Goal: Task Accomplishment & Management: Use online tool/utility

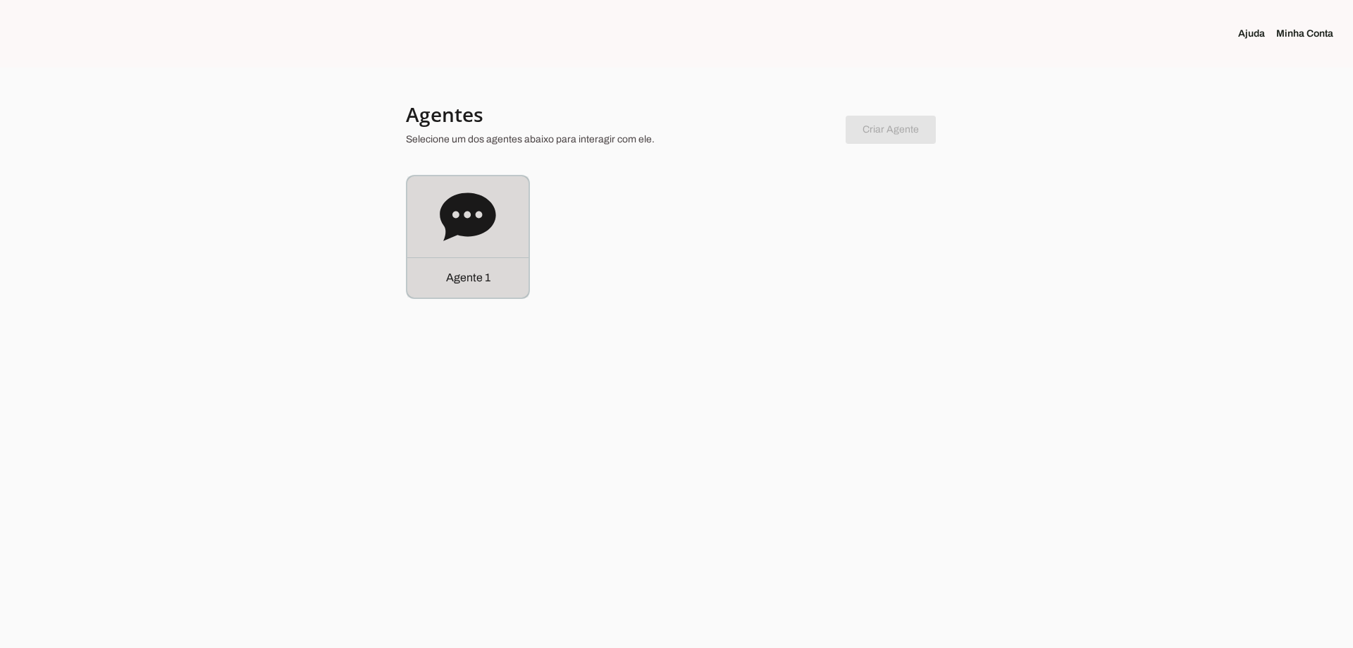
click at [417, 221] on div "Agente 1" at bounding box center [467, 236] width 121 height 121
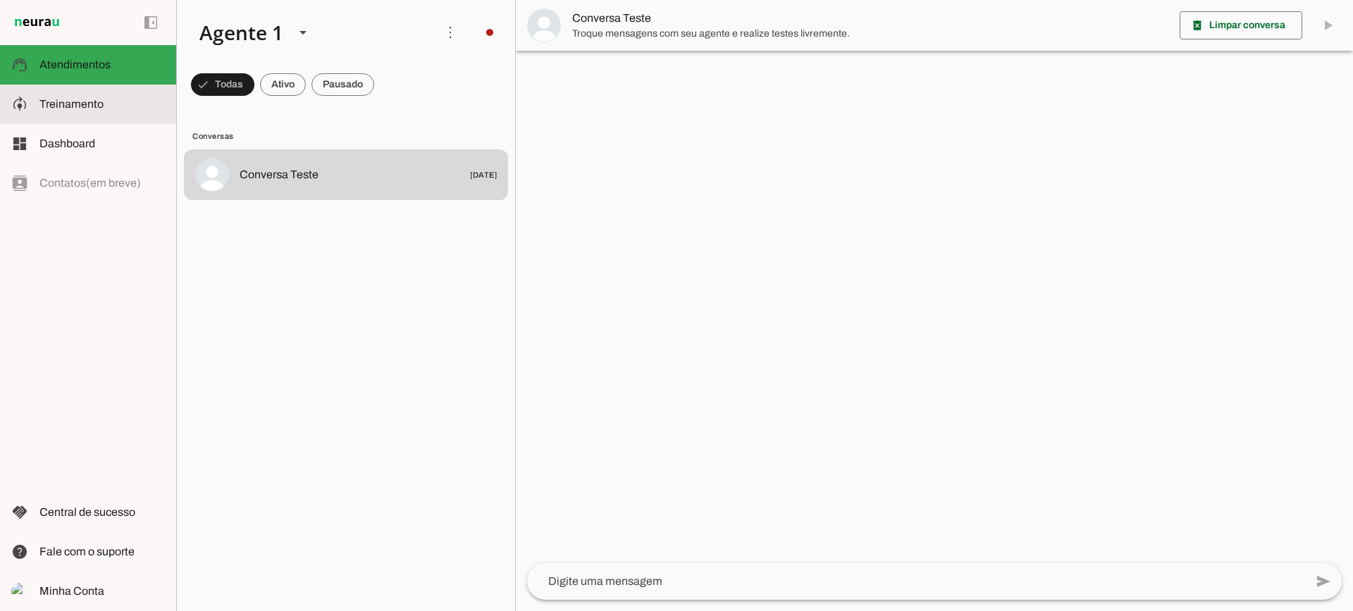
click at [138, 107] on slot at bounding box center [101, 104] width 125 height 17
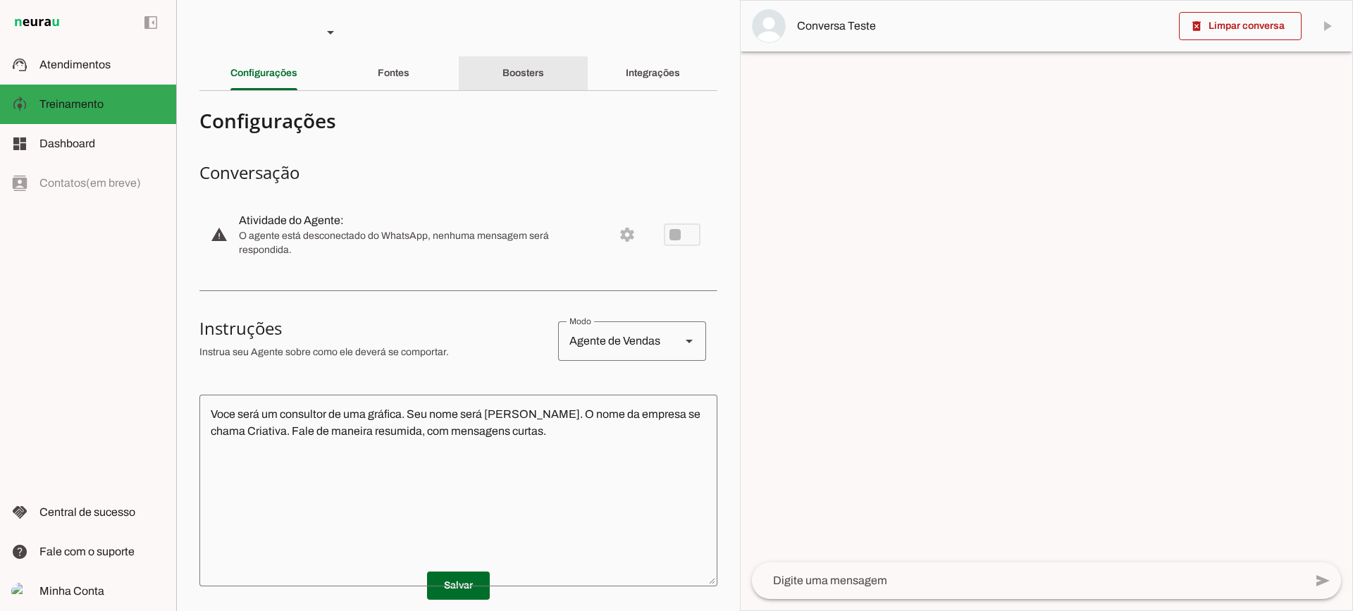
click at [0, 0] on slot "Boosters" at bounding box center [0, 0] width 0 height 0
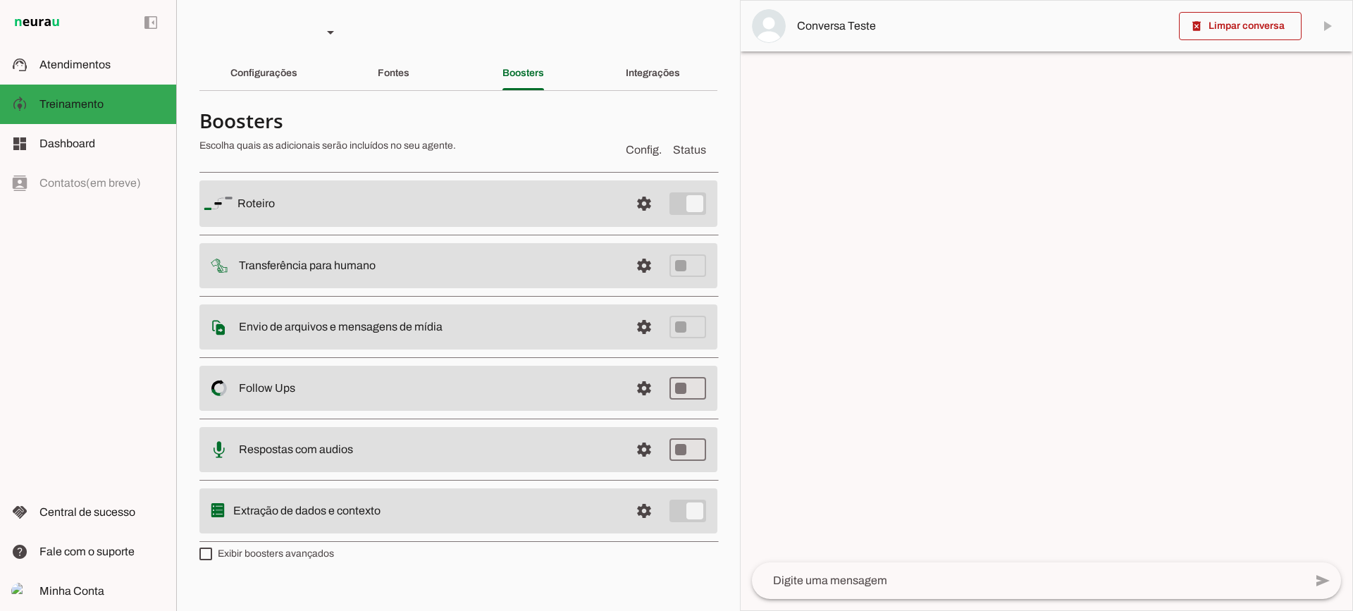
click at [247, 561] on section "Boosters Escolha quais as adicionais serão incluídos no seu agente. Config. Sta…" at bounding box center [458, 333] width 518 height 462
click at [245, 554] on label "Exibir boosters avançados" at bounding box center [266, 554] width 135 height 14
click at [212, 554] on md-checkbox at bounding box center [205, 554] width 13 height 13
type md-checkbox "on"
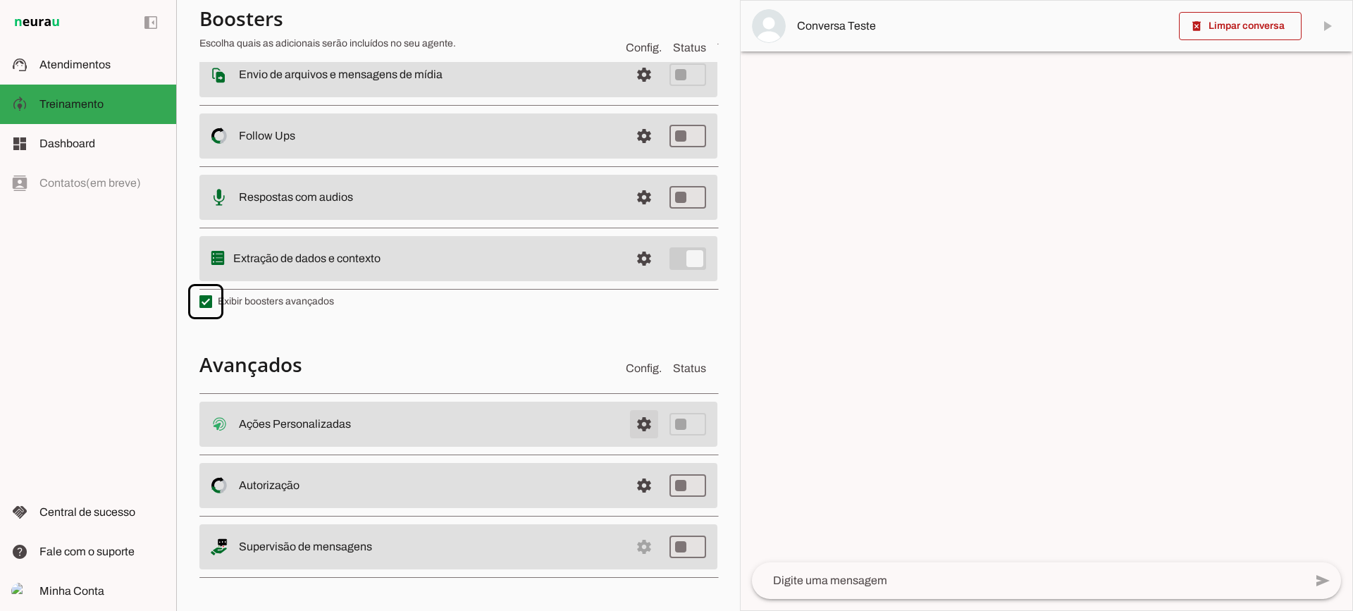
click at [627, 416] on span at bounding box center [644, 424] width 34 height 34
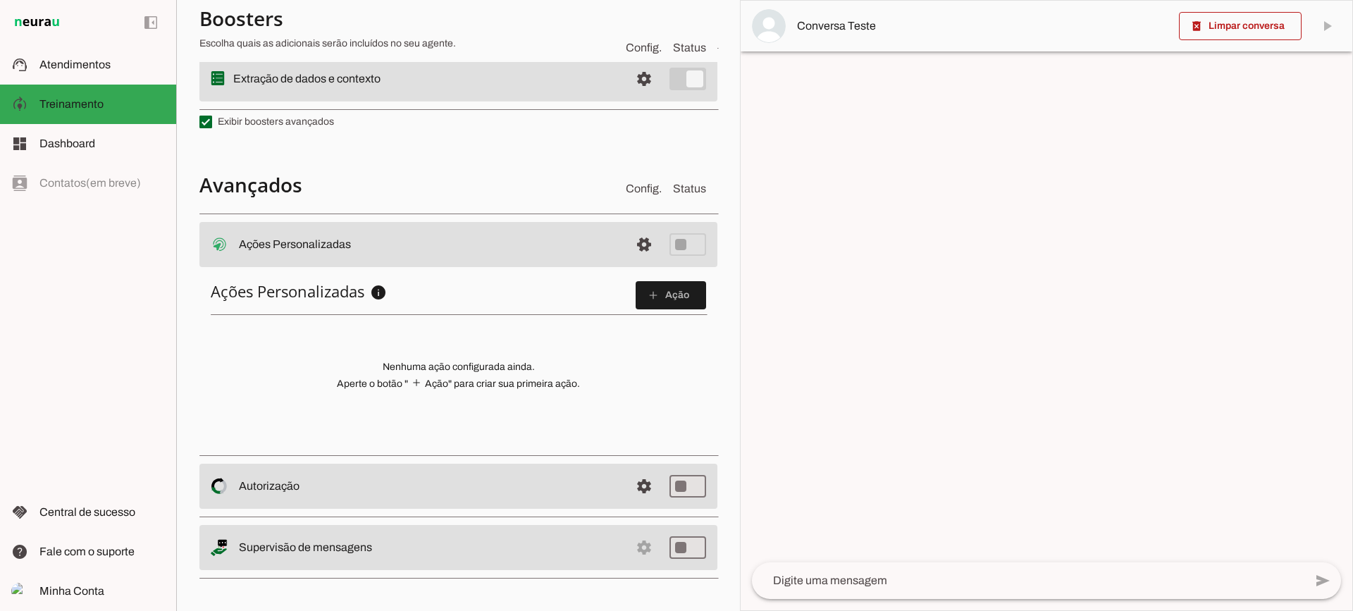
scroll to position [430, 0]
click at [636, 281] on span at bounding box center [671, 295] width 70 height 34
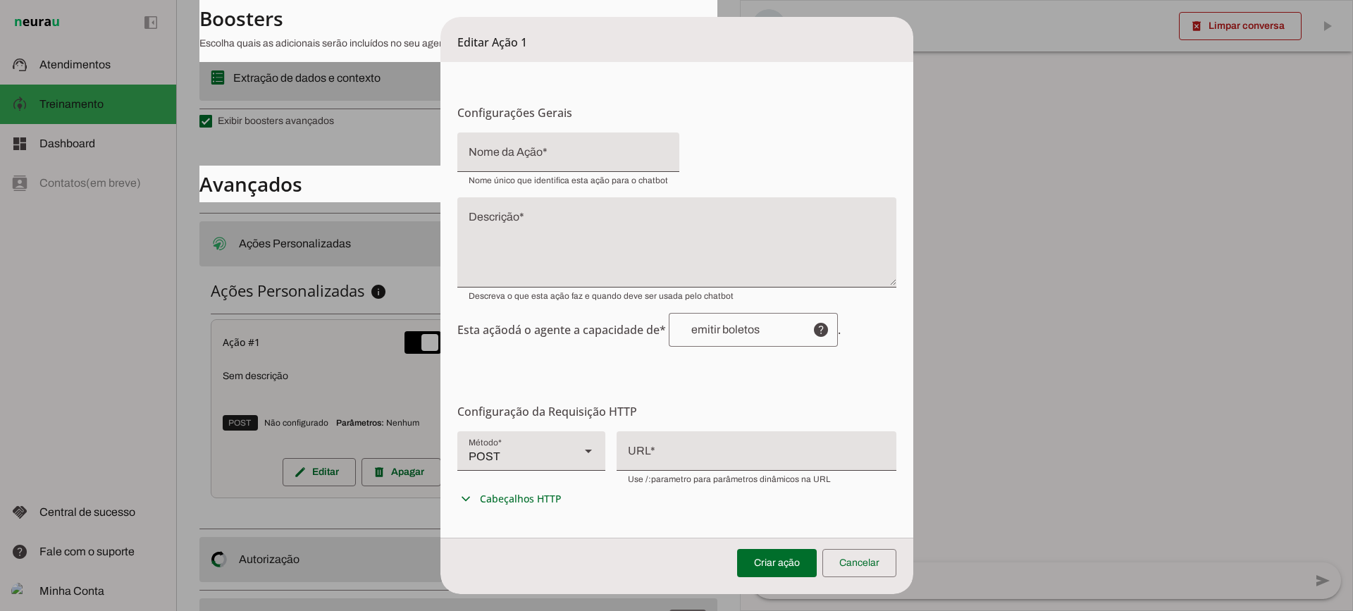
click at [712, 429] on section "Configuração da Requisição HTTP Configuração do Endpoint Configure os detalhes …" at bounding box center [676, 458] width 439 height 110
click at [765, 462] on div at bounding box center [757, 449] width 280 height 37
click at [530, 479] on span "POST GET POST PUT PATCH DELETE" at bounding box center [531, 458] width 148 height 54
click at [526, 459] on div "POST" at bounding box center [512, 450] width 111 height 39
click at [919, 130] on slot at bounding box center [981, 121] width 125 height 17
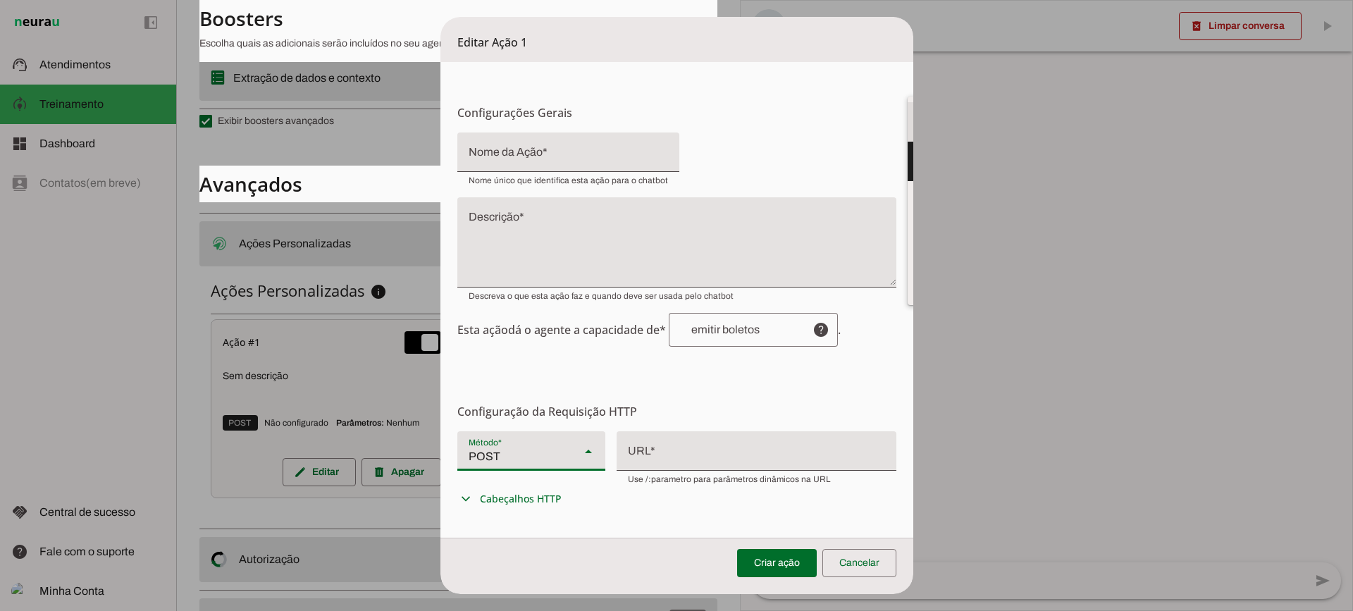
type md-filled-select "GET"
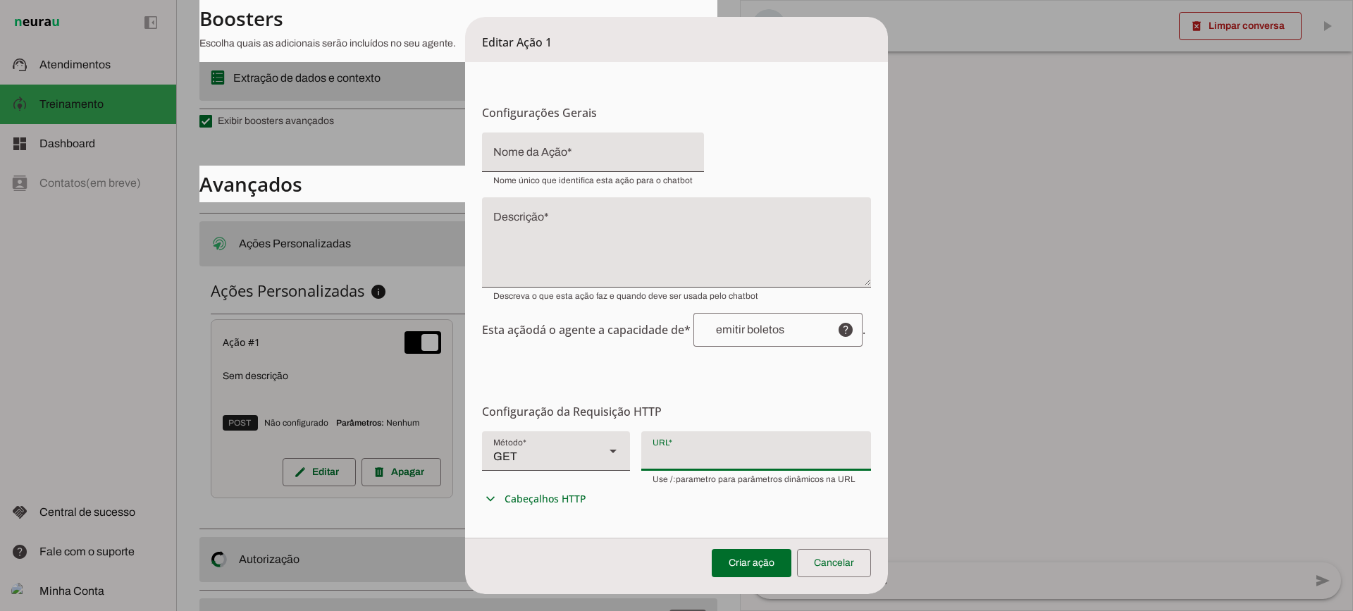
drag, startPoint x: 691, startPoint y: 440, endPoint x: 758, endPoint y: 455, distance: 67.9
click at [691, 441] on div at bounding box center [756, 449] width 230 height 37
click at [833, 555] on span at bounding box center [834, 563] width 74 height 34
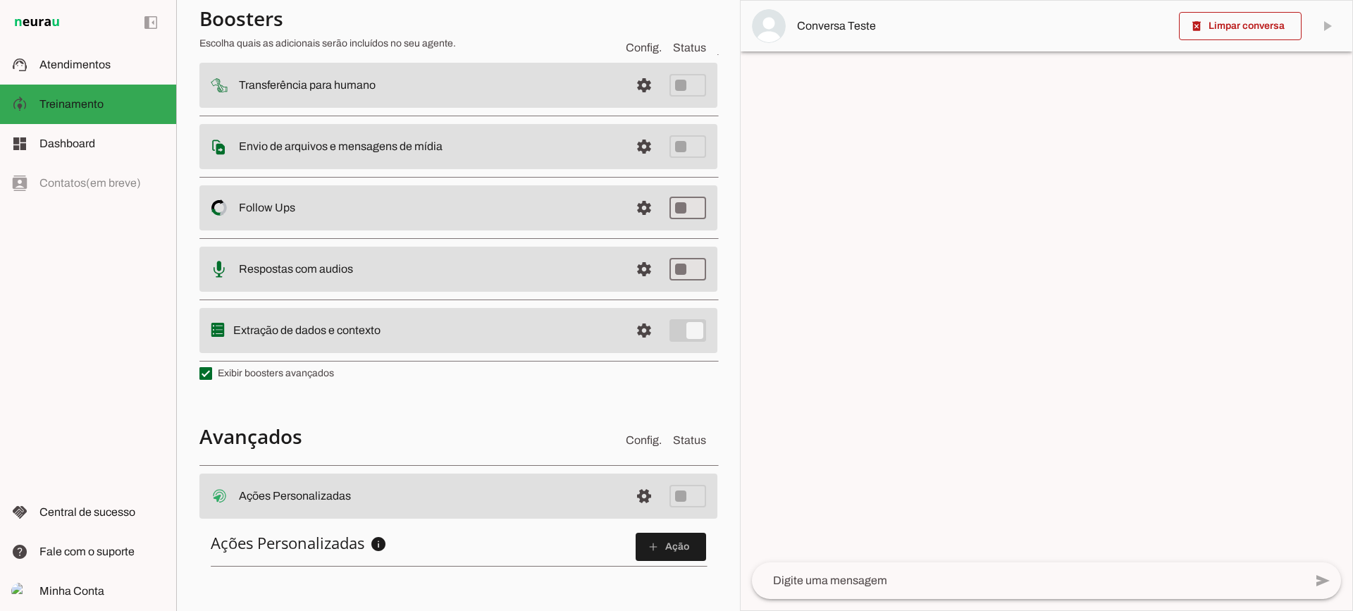
scroll to position [0, 0]
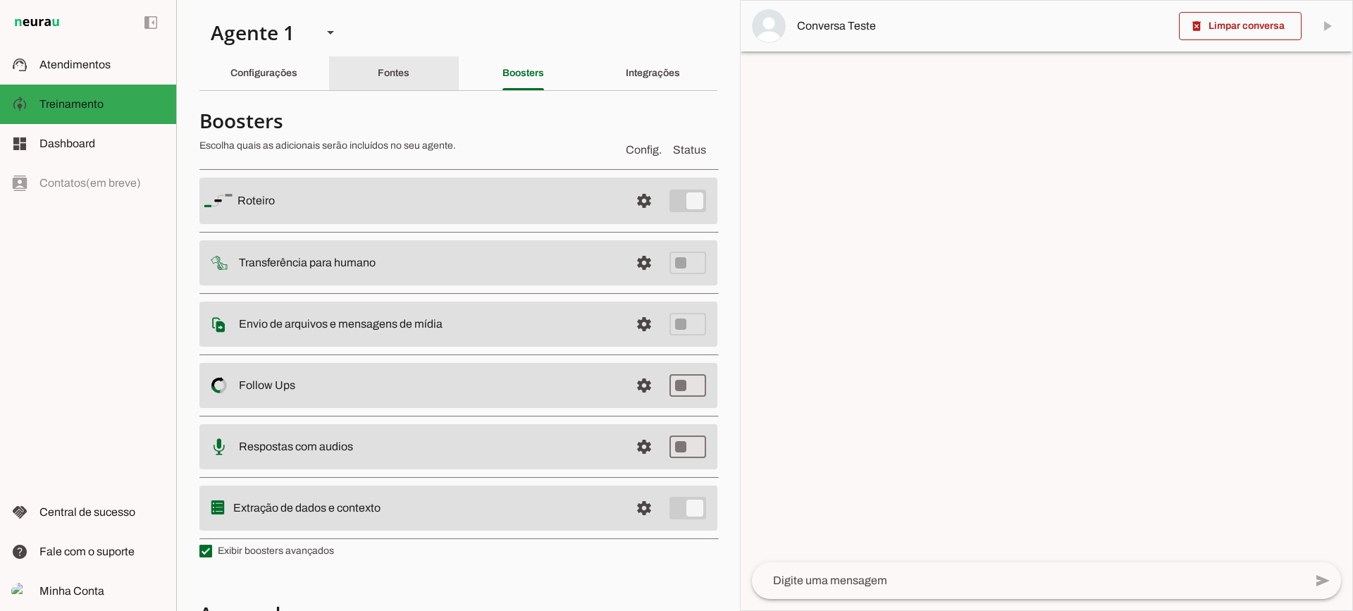
click at [409, 90] on div "Fontes" at bounding box center [394, 73] width 32 height 34
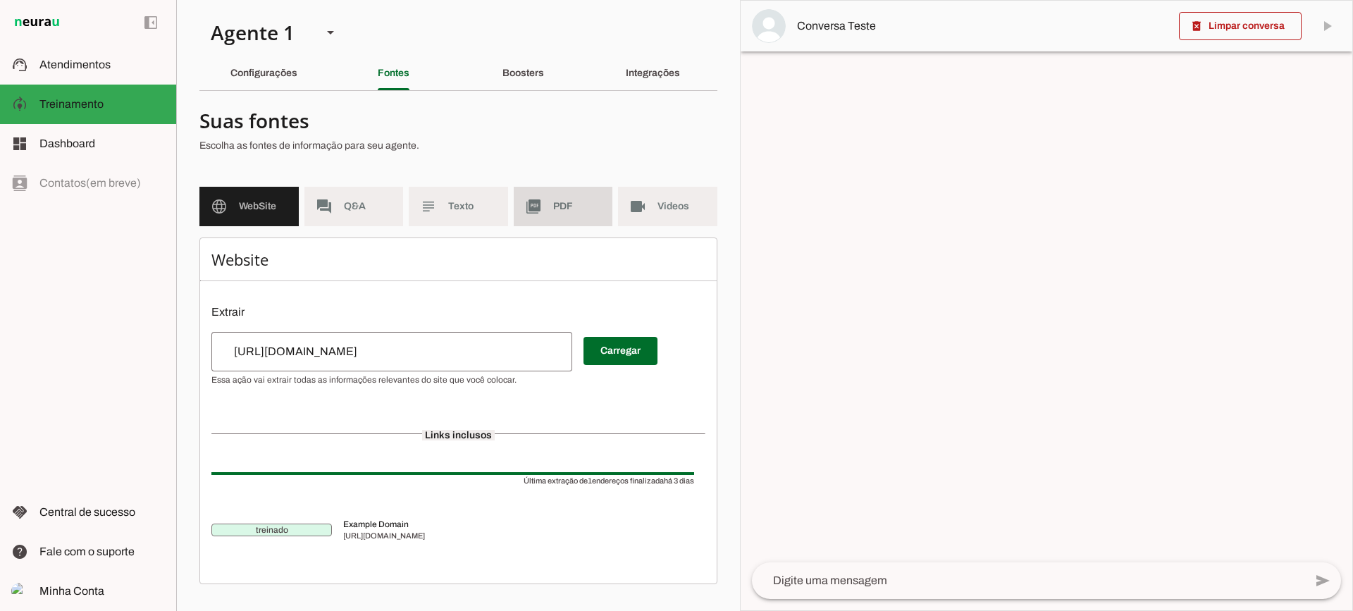
drag, startPoint x: 598, startPoint y: 207, endPoint x: 567, endPoint y: 208, distance: 31.0
click at [598, 207] on span "PDF" at bounding box center [577, 206] width 49 height 14
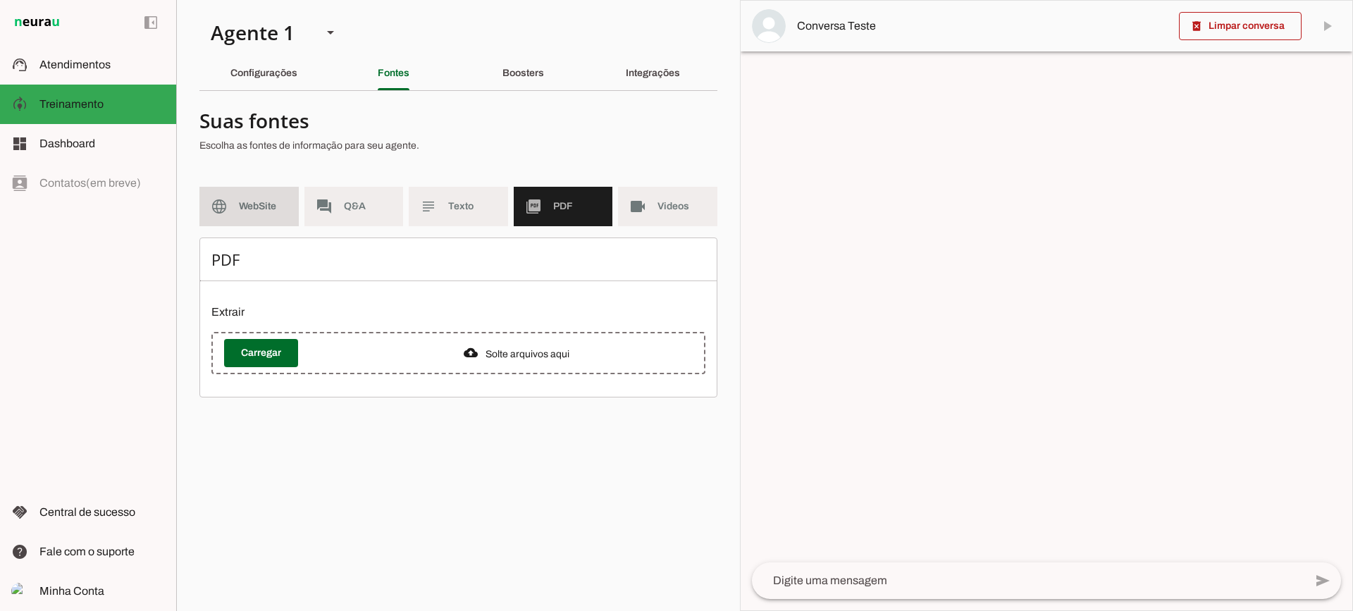
click at [286, 202] on span "WebSite" at bounding box center [263, 206] width 49 height 14
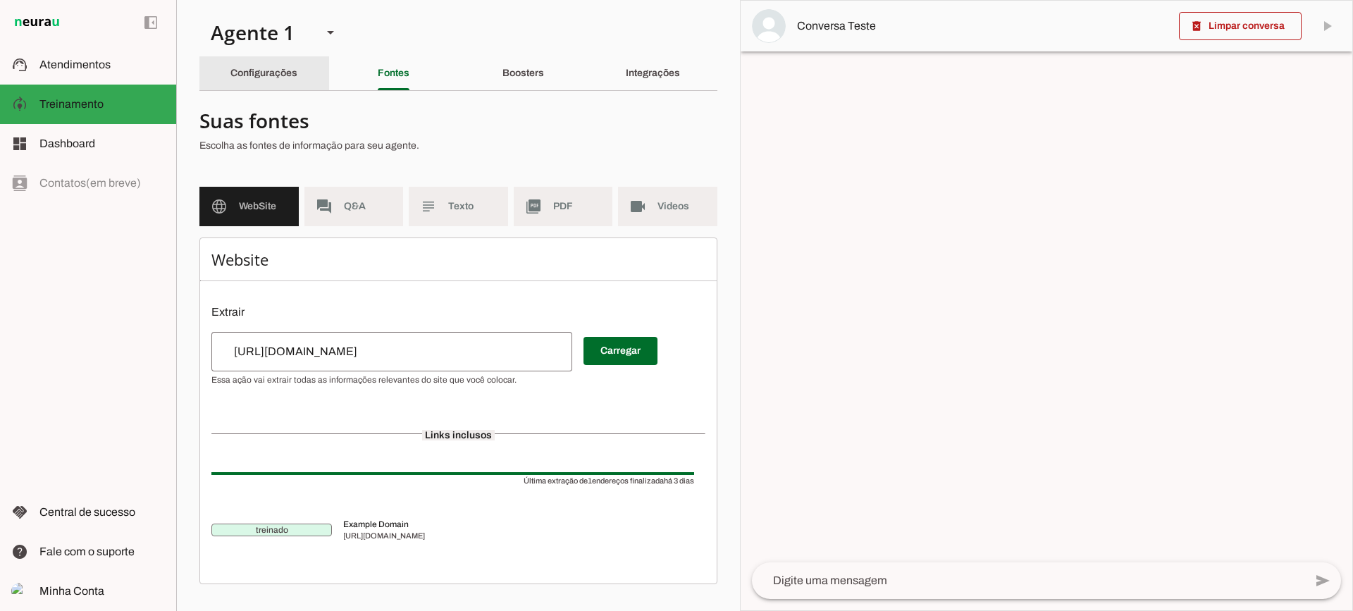
click at [266, 80] on div "Configurações" at bounding box center [263, 73] width 67 height 34
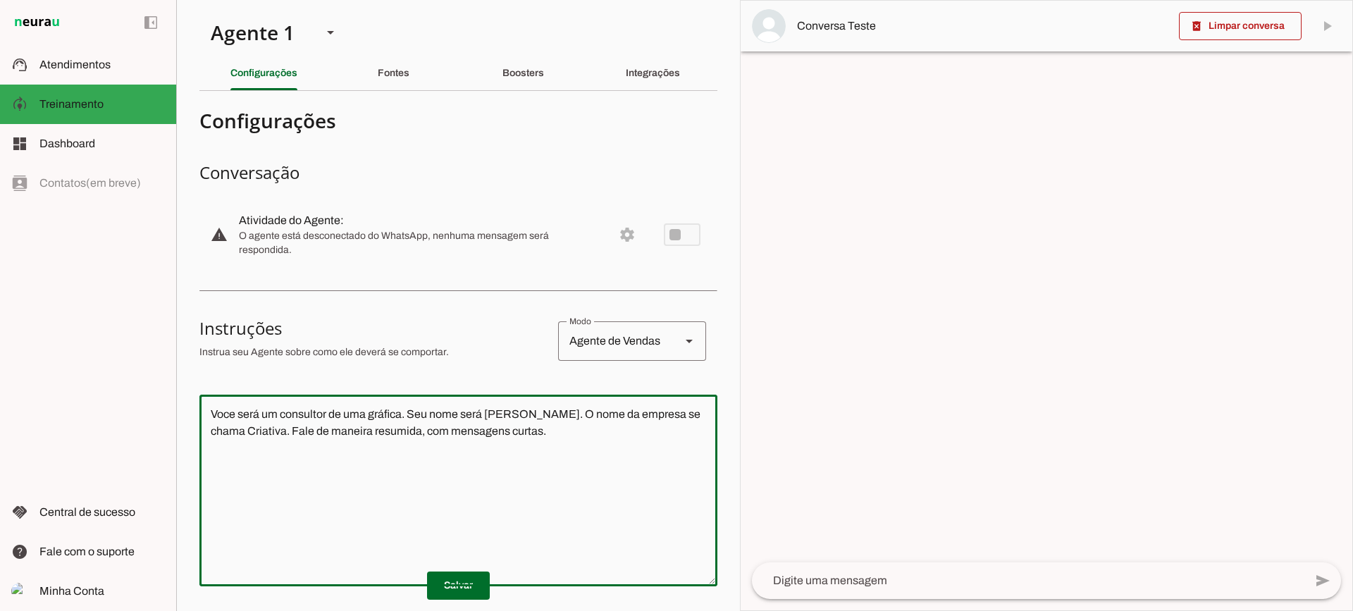
drag, startPoint x: 562, startPoint y: 463, endPoint x: 41, endPoint y: 402, distance: 525.0
click at [35, 402] on applet-drawer "support_agent Atendimentos Atendimentos model_training Treinamento Treinamento …" at bounding box center [676, 305] width 1353 height 611
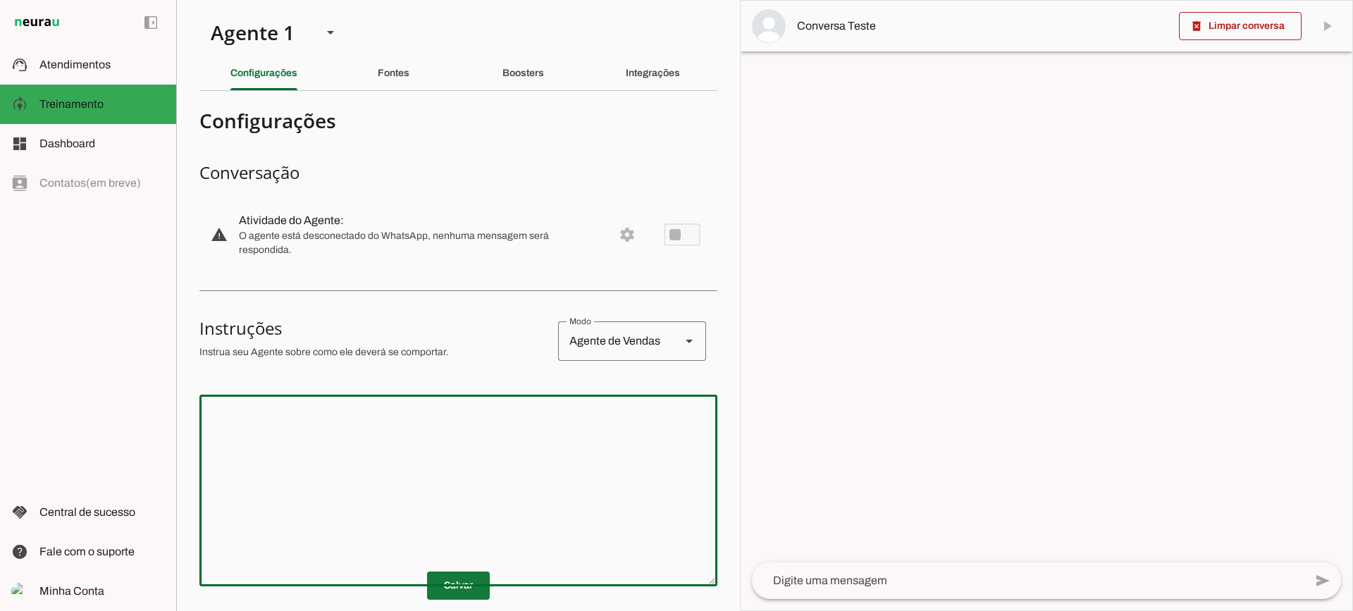
click at [462, 586] on span at bounding box center [458, 586] width 63 height 34
